Goal: Navigation & Orientation: Find specific page/section

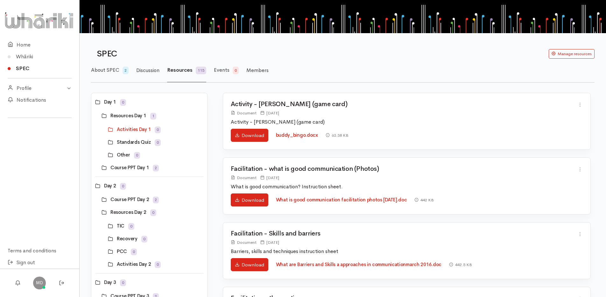
click at [21, 68] on link "SPEC" at bounding box center [39, 68] width 79 height 12
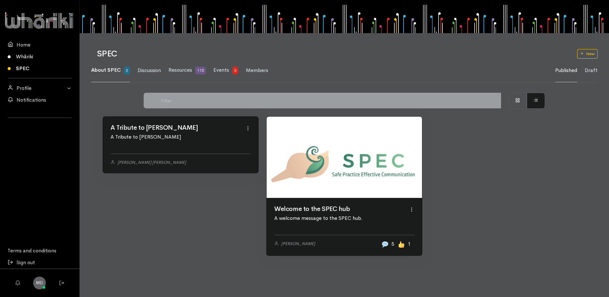
click at [21, 55] on link "Whāriki" at bounding box center [39, 57] width 79 height 12
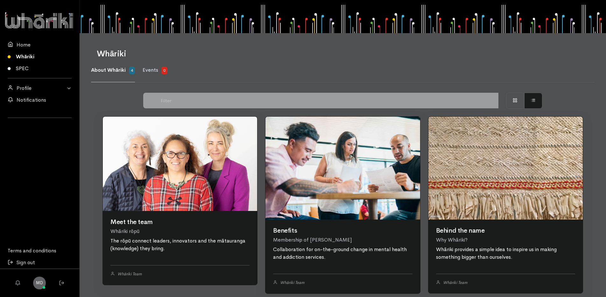
click at [21, 68] on link "SPEC" at bounding box center [39, 68] width 79 height 12
